Goal: Task Accomplishment & Management: Use online tool/utility

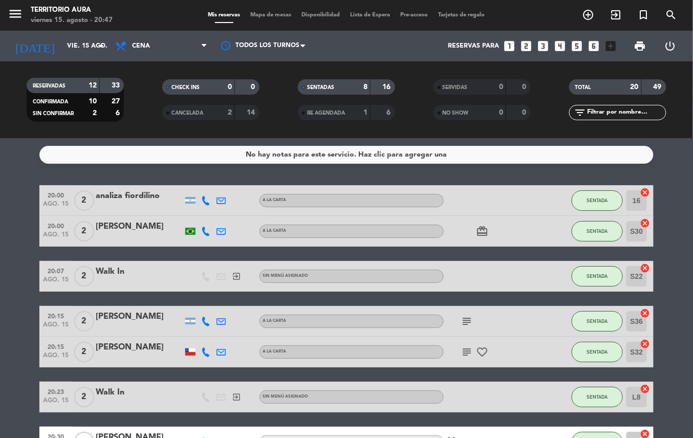
scroll to position [353, 0]
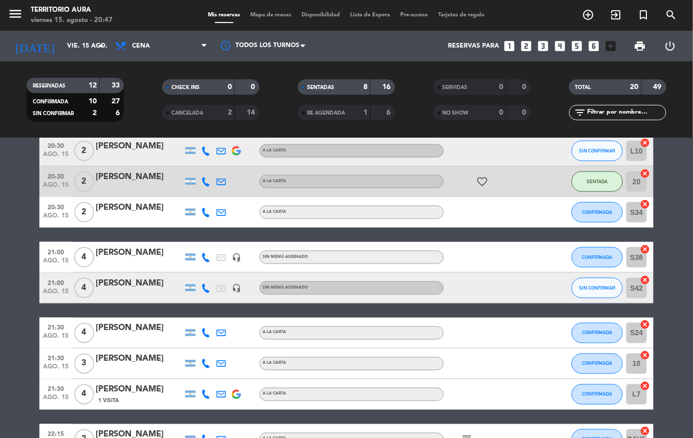
click at [264, 14] on span "Mapa de mesas" at bounding box center [271, 15] width 51 height 6
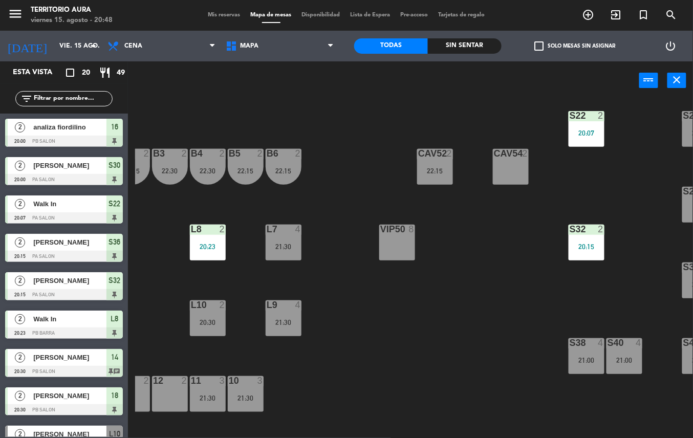
scroll to position [7, 207]
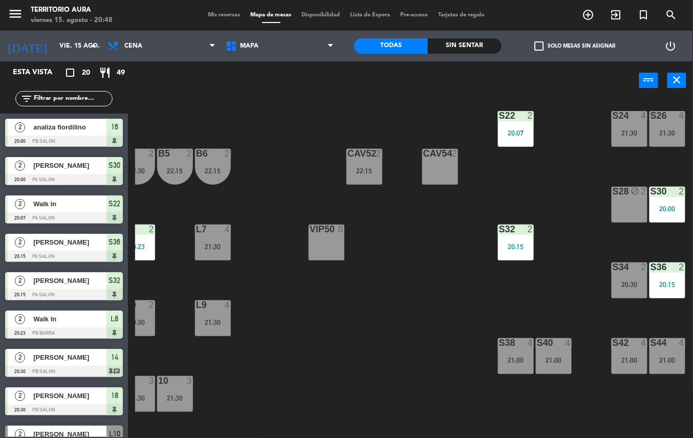
click at [598, 232] on div "S22 2 20:07 S24 4 21:30 S26 4 21:30 B3 2 22:30 B4 2 22:30 B5 2 22:15 B6 2 22:15…" at bounding box center [414, 269] width 558 height 338
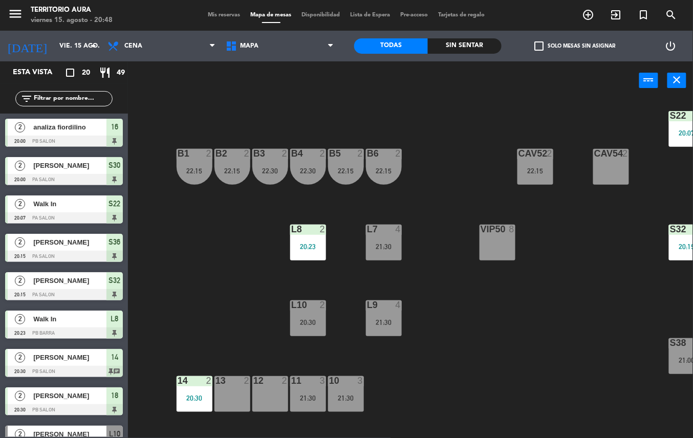
scroll to position [7, 31]
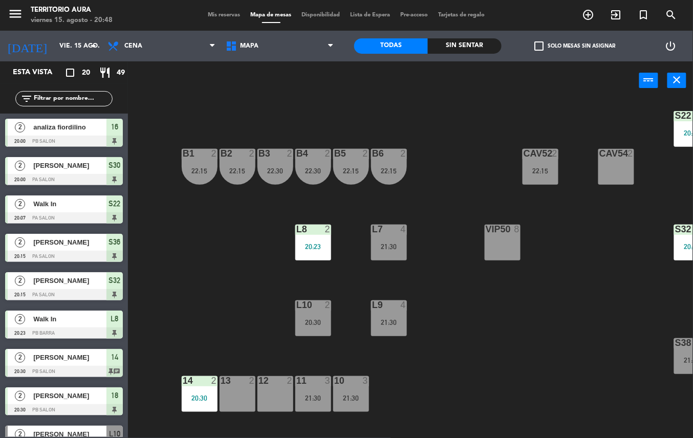
click at [216, 15] on span "Mis reservas" at bounding box center [224, 15] width 42 height 6
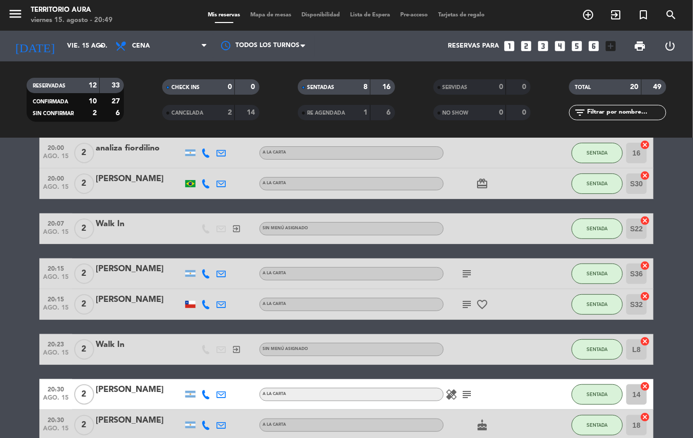
scroll to position [41, 0]
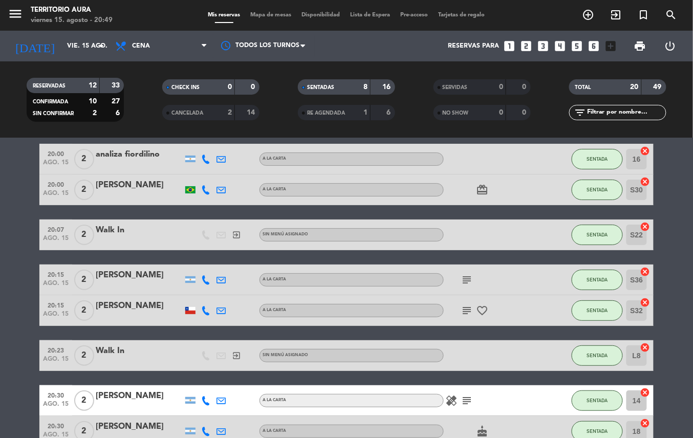
click at [463, 276] on icon "subject" at bounding box center [467, 280] width 12 height 12
click at [461, 285] on icon "subject" at bounding box center [467, 280] width 12 height 12
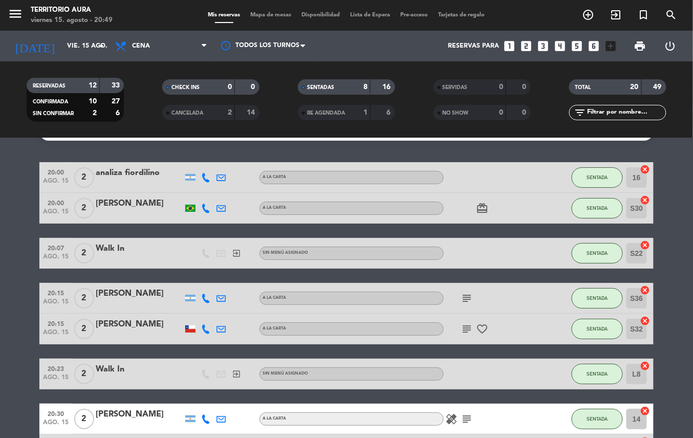
scroll to position [0, 0]
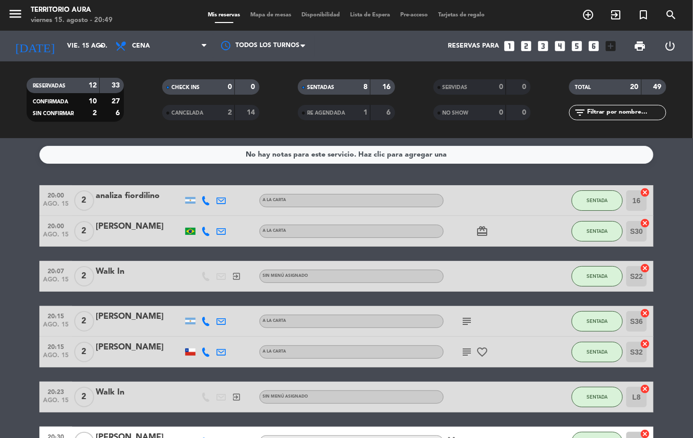
click at [27, 183] on div "No hay notas para este servicio. Haz clic para agregar una 20:00 [DATE] 2 anali…" at bounding box center [346, 288] width 693 height 300
click at [604, 233] on span "SENTADA" at bounding box center [597, 231] width 21 height 6
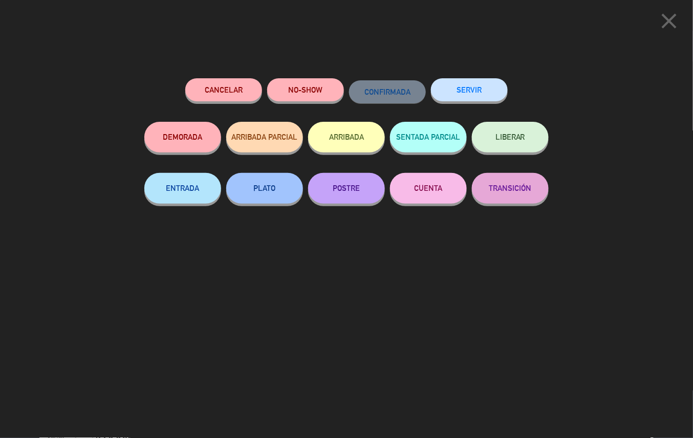
click at [203, 194] on button "ENTRADA" at bounding box center [182, 188] width 77 height 31
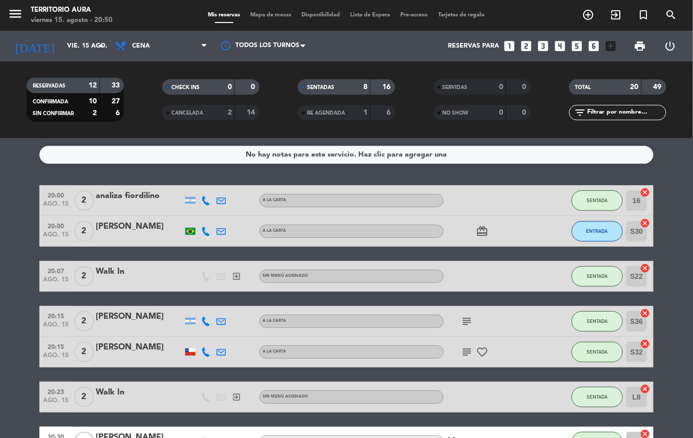
click at [598, 275] on span "SENTADA" at bounding box center [597, 276] width 21 height 6
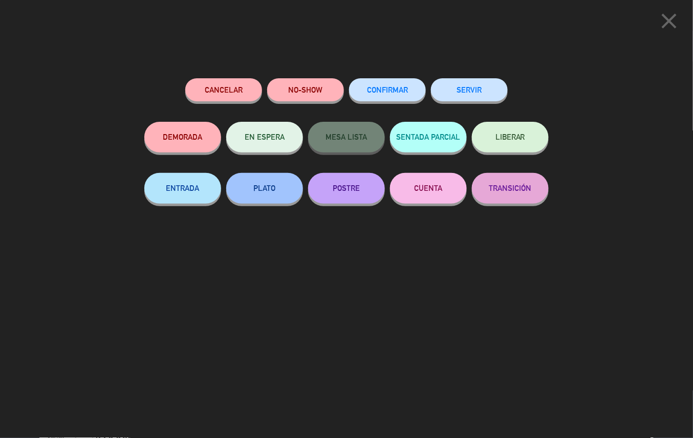
click at [190, 187] on button "ENTRADA" at bounding box center [182, 188] width 77 height 31
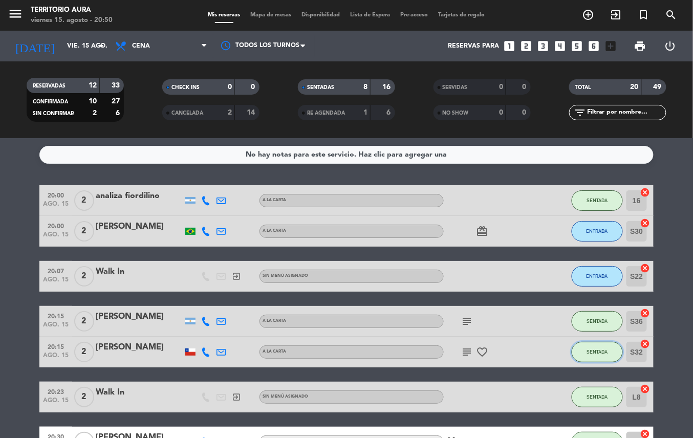
click at [604, 354] on span "SENTADA" at bounding box center [597, 352] width 21 height 6
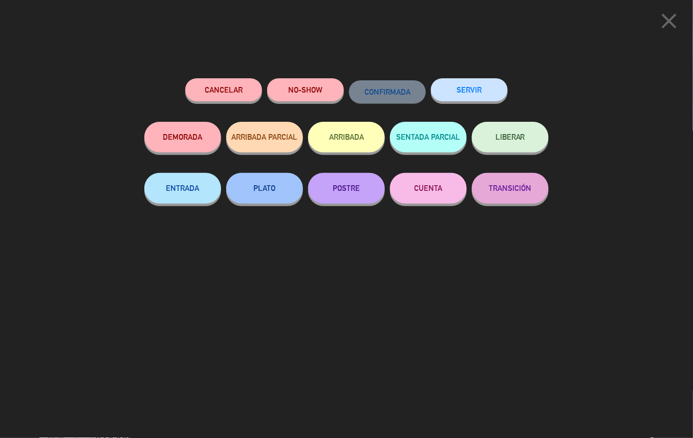
click at [194, 185] on button "ENTRADA" at bounding box center [182, 188] width 77 height 31
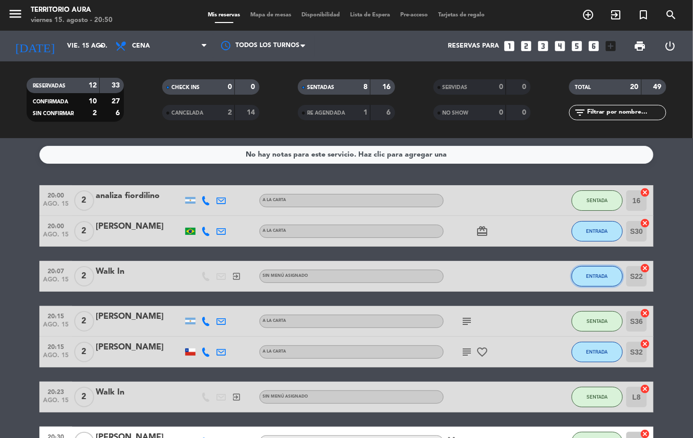
click at [602, 283] on button "ENTRADA" at bounding box center [597, 276] width 51 height 20
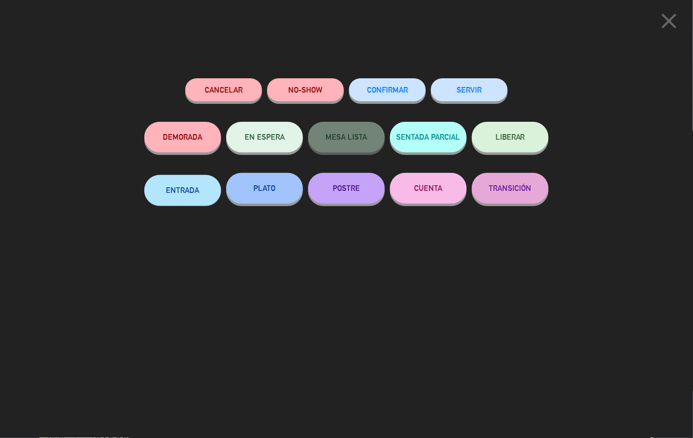
click at [266, 200] on button "PLATO" at bounding box center [264, 188] width 77 height 31
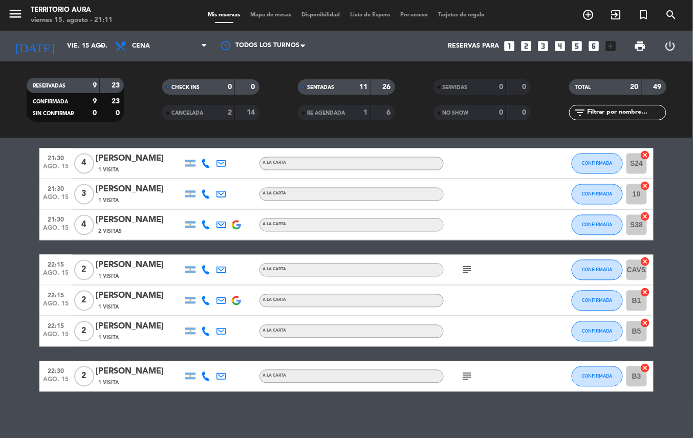
scroll to position [527, 0]
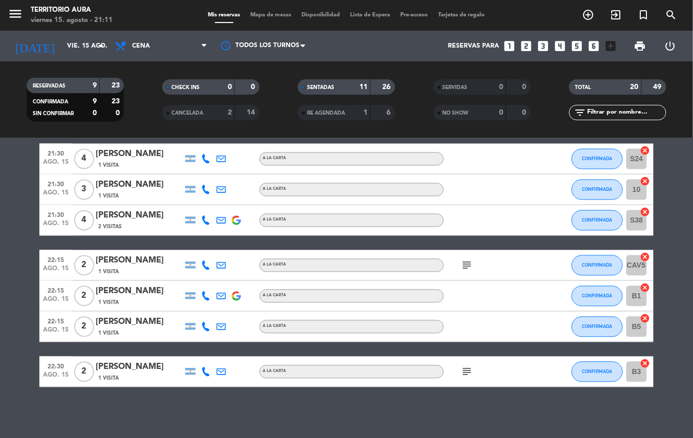
click at [467, 266] on icon "subject" at bounding box center [467, 265] width 12 height 12
click at [467, 263] on icon "subject" at bounding box center [467, 265] width 12 height 12
click at [467, 373] on icon "subject" at bounding box center [467, 372] width 12 height 12
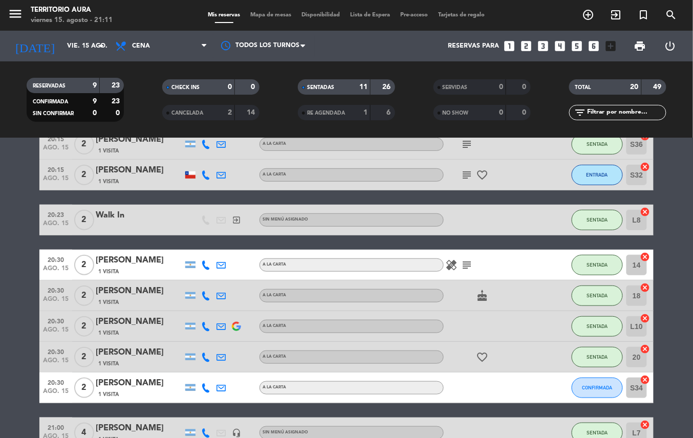
scroll to position [171, 0]
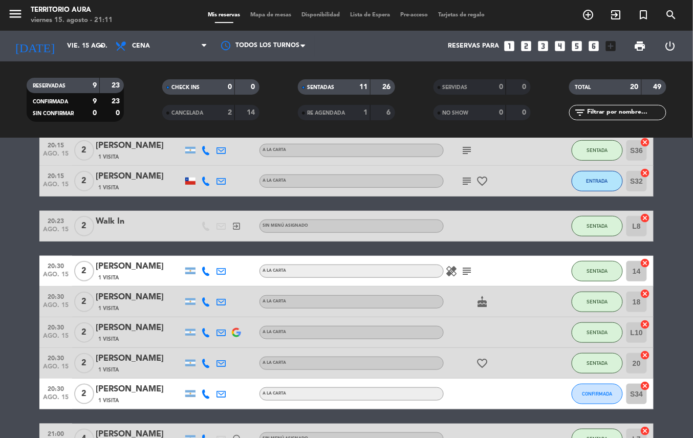
click at [467, 269] on icon "subject" at bounding box center [467, 271] width 12 height 12
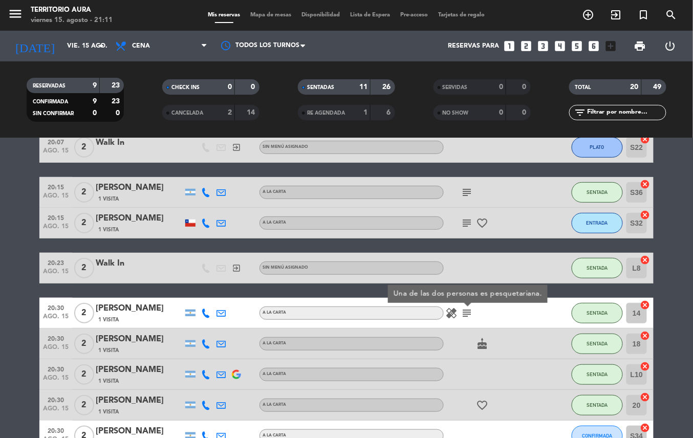
scroll to position [111, 0]
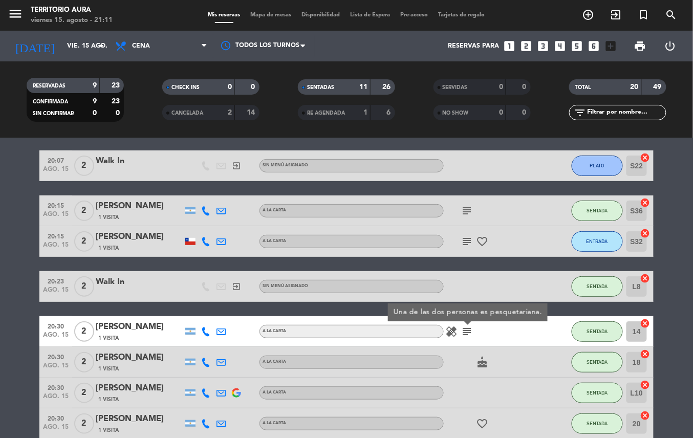
click at [468, 246] on icon "subject" at bounding box center [467, 241] width 12 height 12
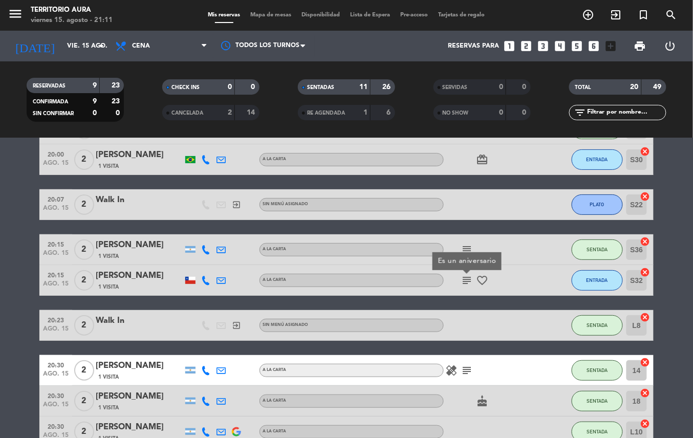
scroll to position [63, 0]
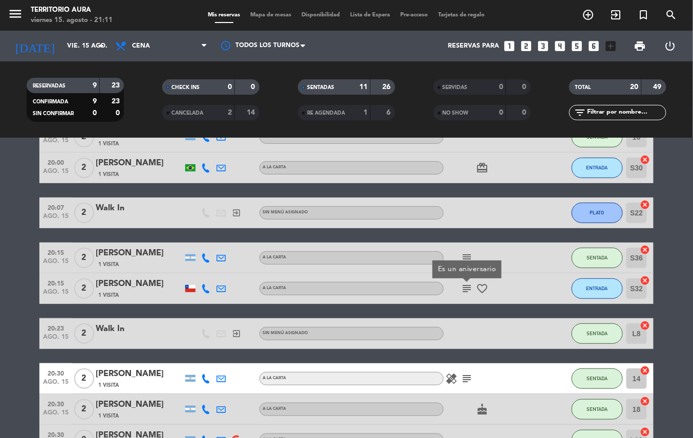
click at [471, 261] on div "Es un aniversario" at bounding box center [466, 269] width 69 height 18
click at [468, 257] on icon "subject" at bounding box center [467, 258] width 12 height 12
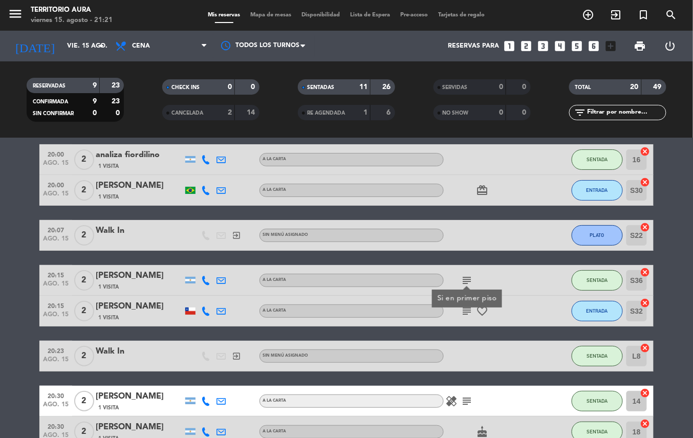
scroll to position [0, 0]
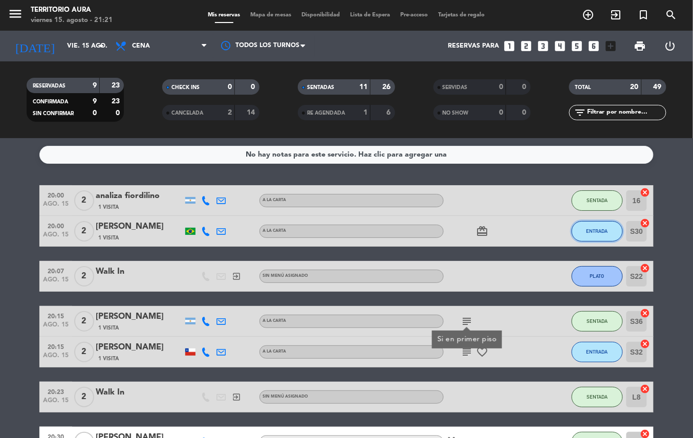
click at [606, 228] on span "ENTRADA" at bounding box center [596, 231] width 21 height 6
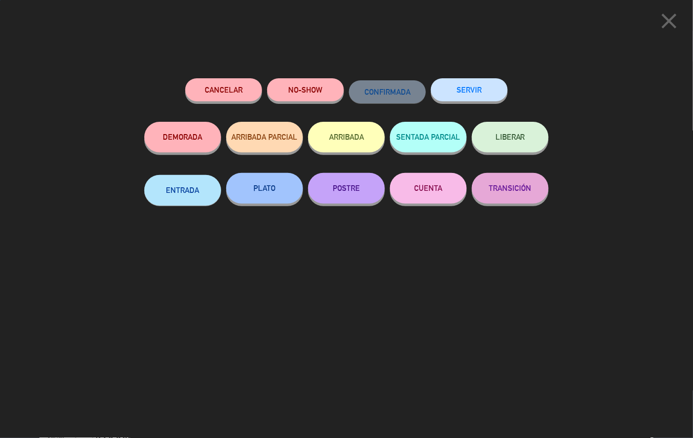
click at [273, 193] on button "PLATO" at bounding box center [264, 188] width 77 height 31
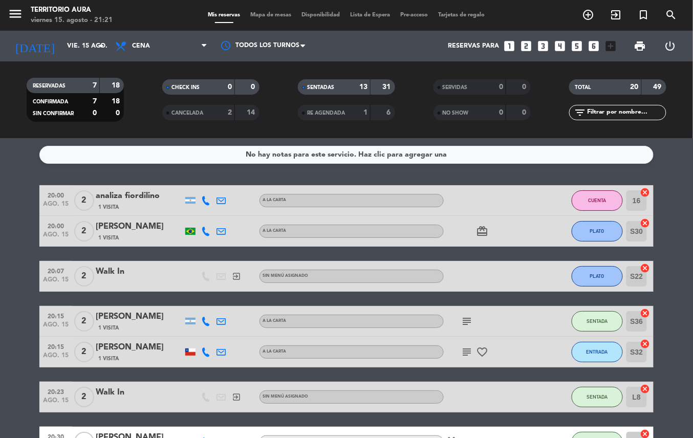
click at [610, 274] on button "PLATO" at bounding box center [597, 276] width 51 height 20
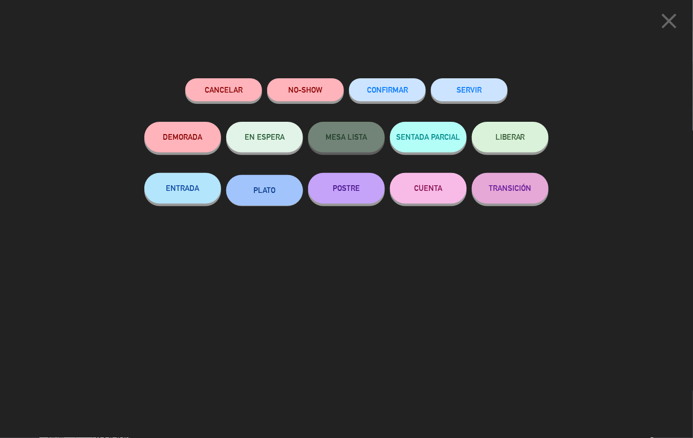
click at [359, 185] on button "POSTRE" at bounding box center [346, 188] width 77 height 31
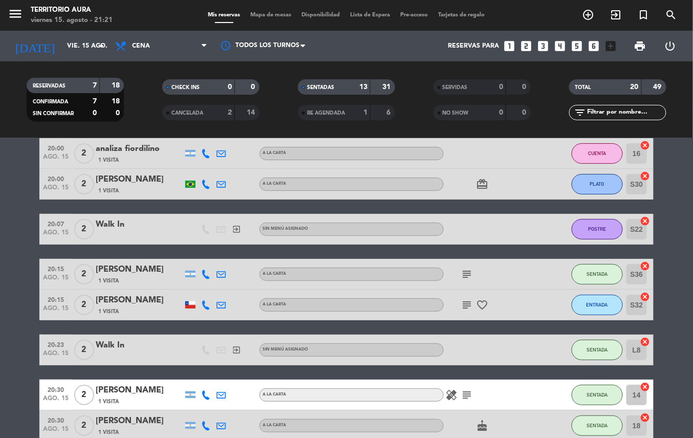
scroll to position [48, 0]
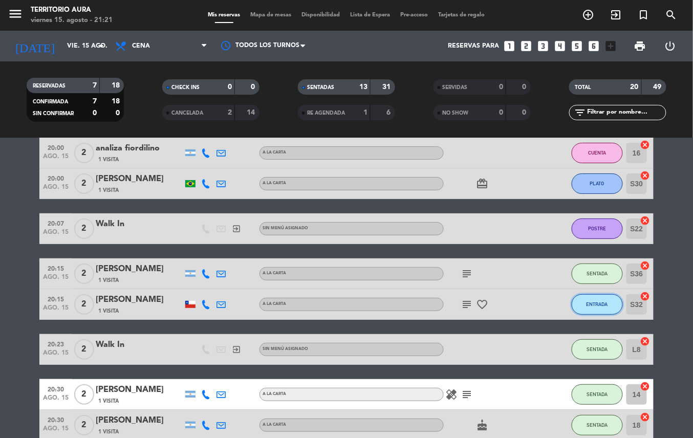
click at [598, 305] on span "ENTRADA" at bounding box center [596, 304] width 21 height 6
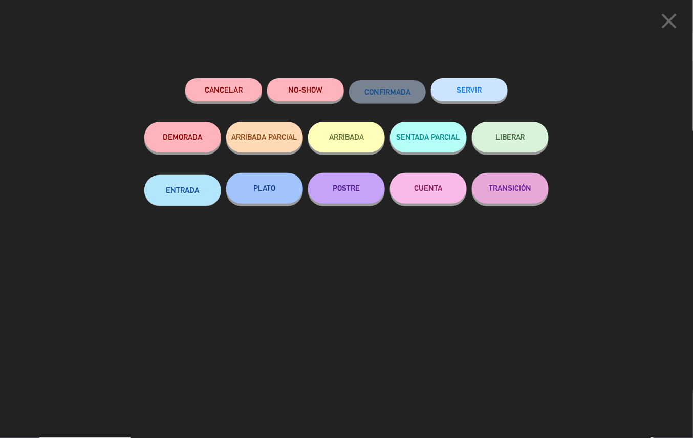
click at [353, 191] on button "POSTRE" at bounding box center [346, 188] width 77 height 31
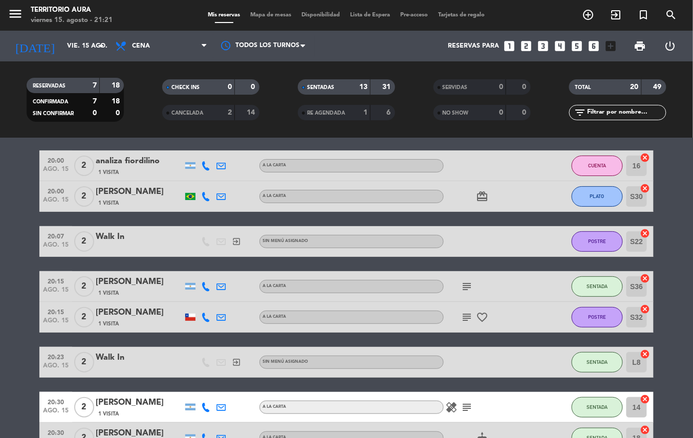
scroll to position [27, 0]
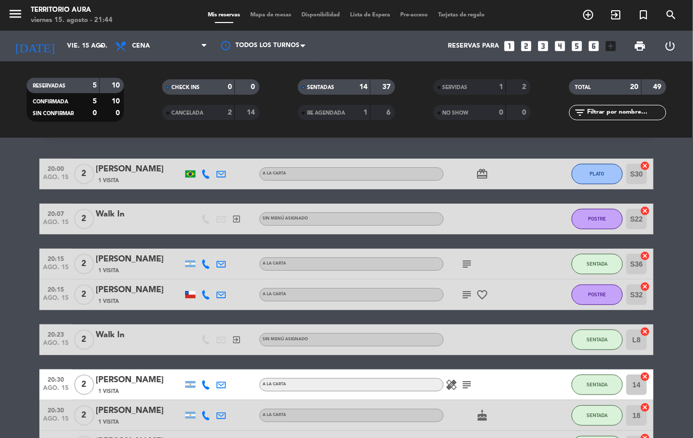
click at [482, 174] on icon "card_giftcard" at bounding box center [482, 174] width 12 height 12
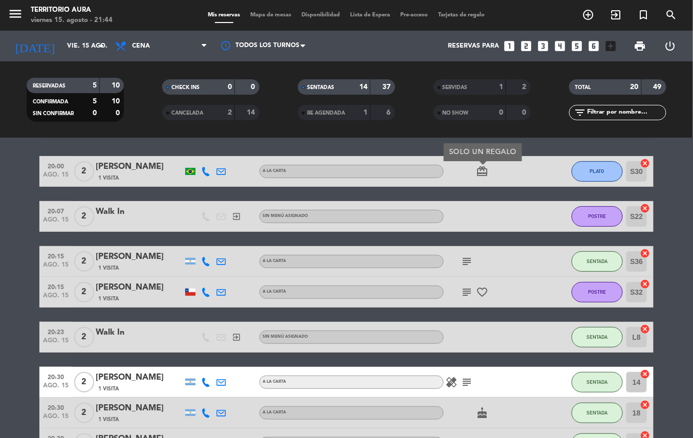
scroll to position [0, 0]
